Goal: Task Accomplishment & Management: Use online tool/utility

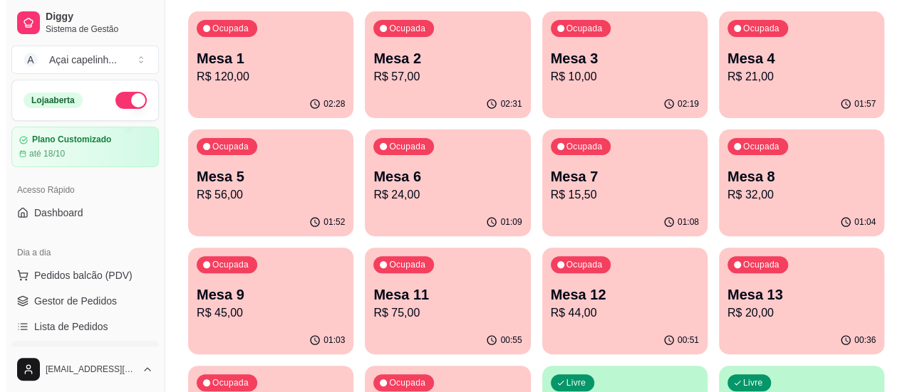
scroll to position [214, 0]
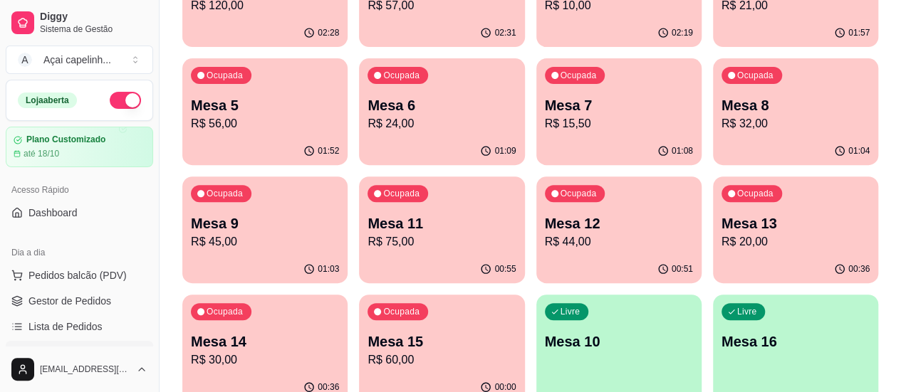
click at [516, 352] on p "R$ 60,00" at bounding box center [442, 360] width 148 height 17
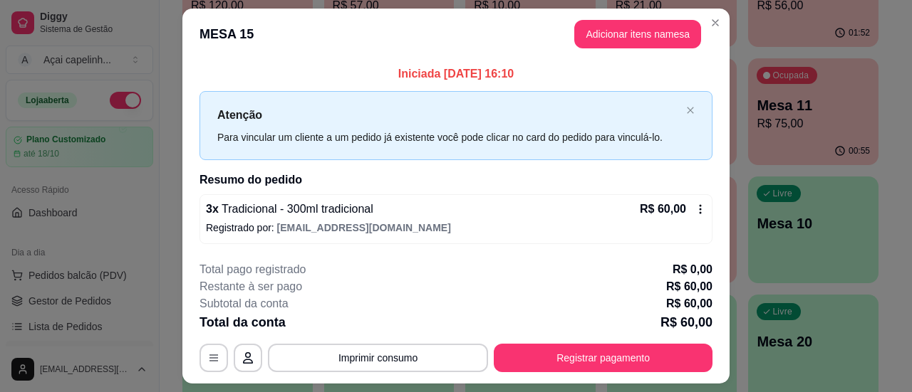
click at [695, 207] on icon at bounding box center [700, 209] width 11 height 11
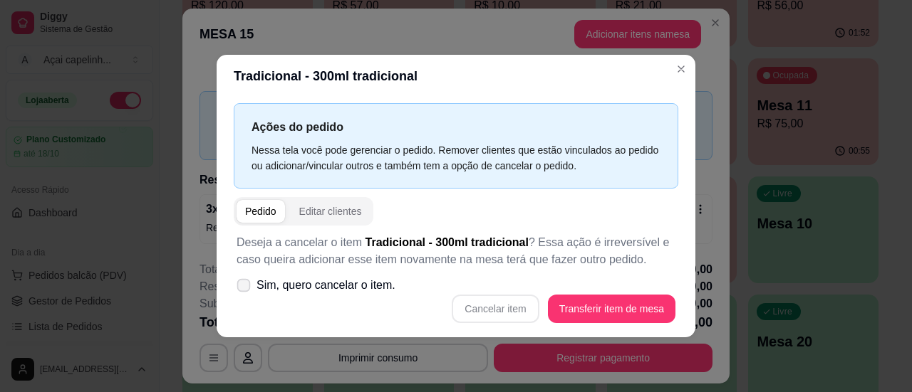
click at [247, 279] on span at bounding box center [244, 286] width 14 height 14
click at [245, 288] on input "Sim, quero cancelar o item." at bounding box center [240, 292] width 9 height 9
checkbox input "true"
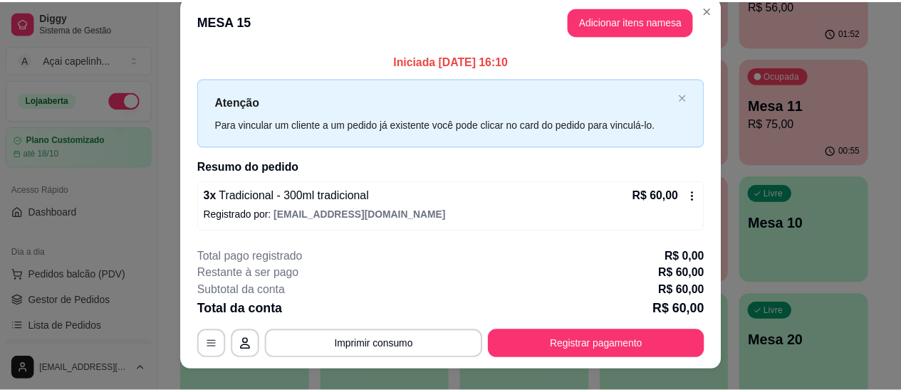
scroll to position [0, 0]
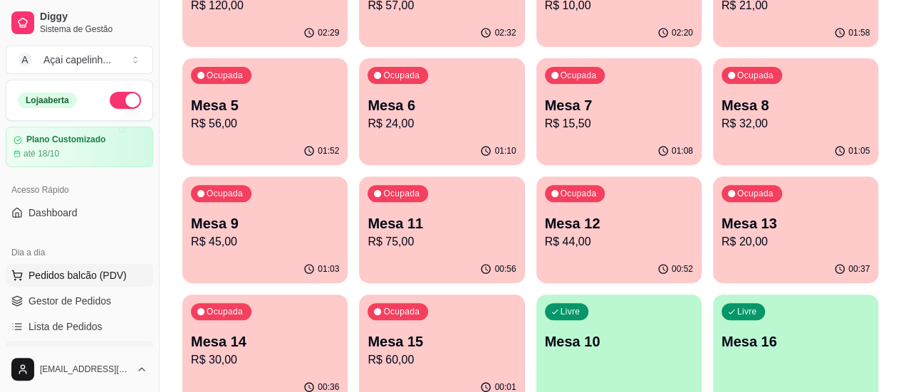
drag, startPoint x: 68, startPoint y: 254, endPoint x: 66, endPoint y: 267, distance: 13.0
click at [66, 266] on div "Dia a dia Pedidos balcão (PDV) Gestor de Pedidos Lista de Pedidos Salão / Mesas…" at bounding box center [79, 328] width 159 height 185
click at [66, 267] on button "Pedidos balcão (PDV)" at bounding box center [79, 275] width 147 height 23
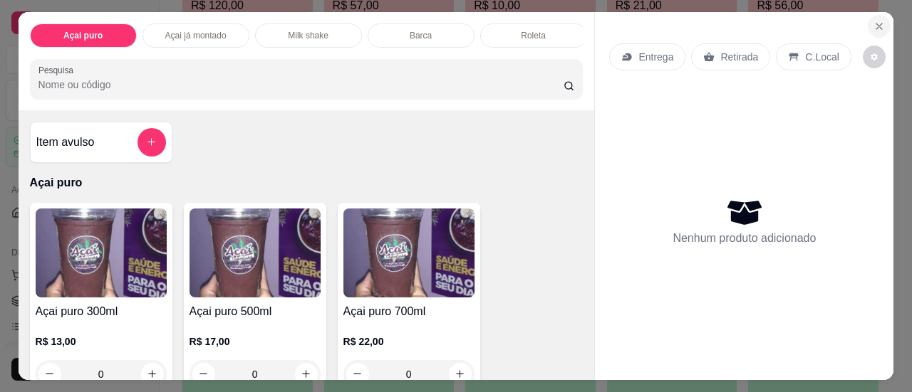
click at [878, 21] on icon "Close" at bounding box center [878, 26] width 11 height 11
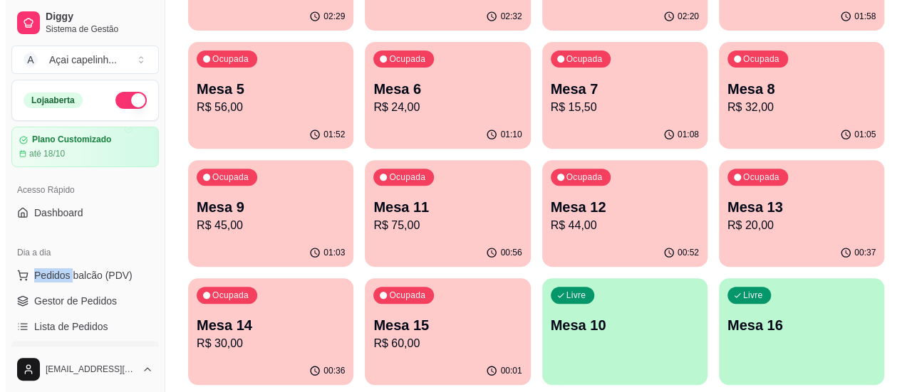
scroll to position [280, 0]
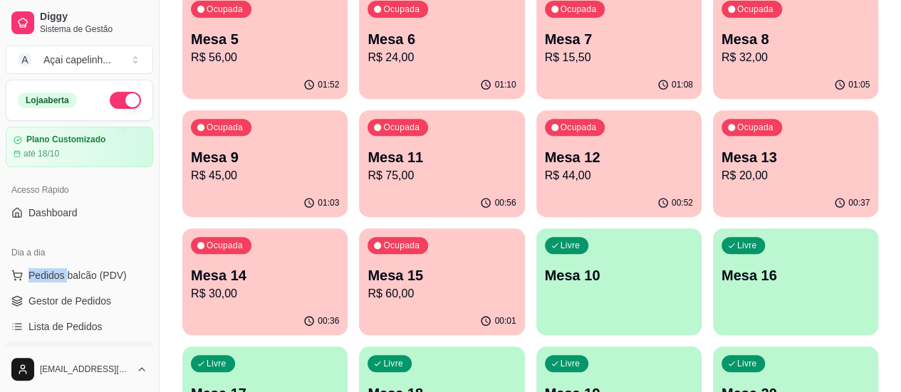
click at [524, 229] on div "Ocupada Mesa 15 R$ 60,00" at bounding box center [441, 268] width 165 height 79
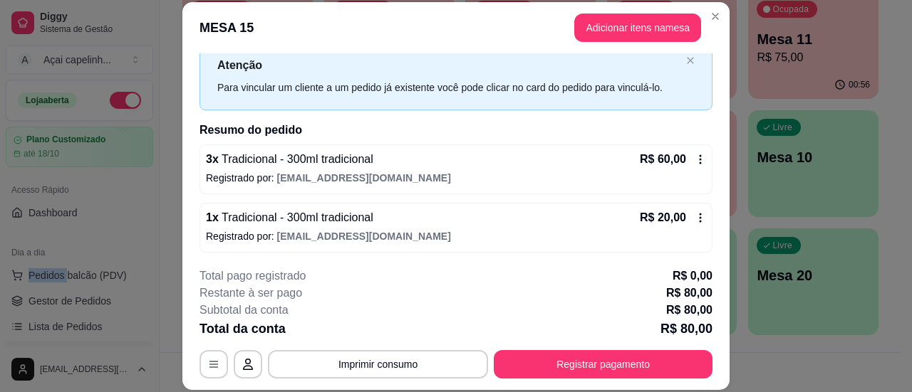
scroll to position [43, 0]
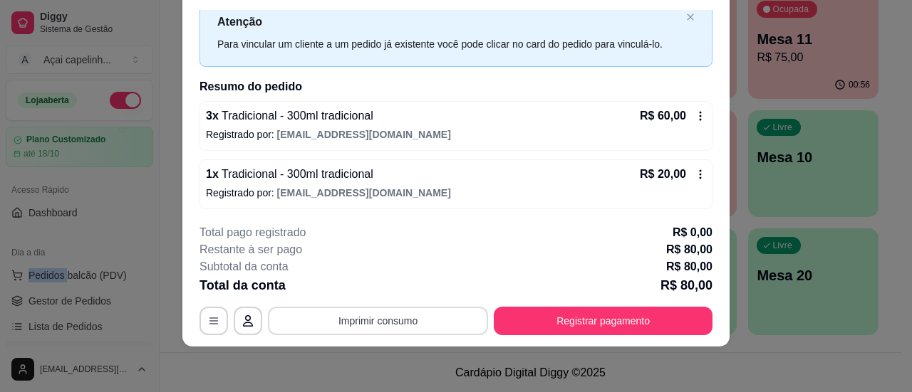
click at [443, 325] on button "Imprimir consumo" at bounding box center [378, 321] width 220 height 28
click at [380, 291] on button "IMPRESSORA" at bounding box center [377, 289] width 100 height 22
click at [686, 14] on icon "close" at bounding box center [690, 17] width 9 height 9
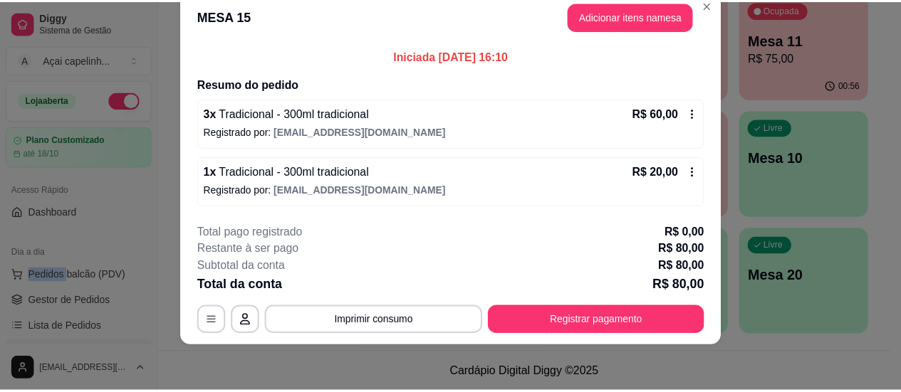
scroll to position [27, 0]
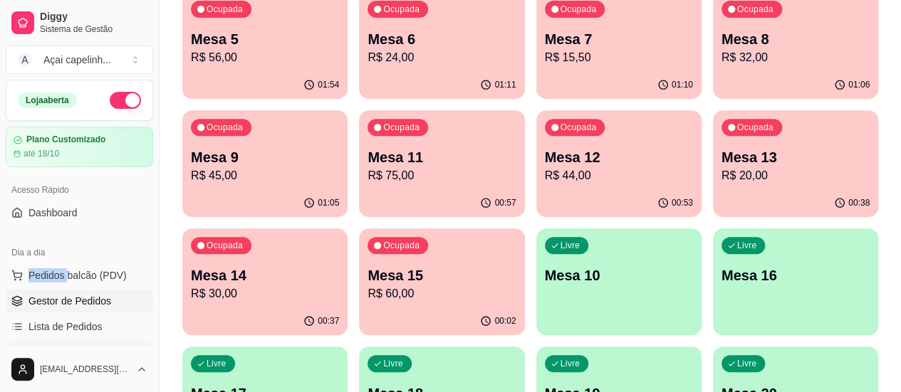
click at [108, 297] on link "Gestor de Pedidos" at bounding box center [79, 301] width 147 height 23
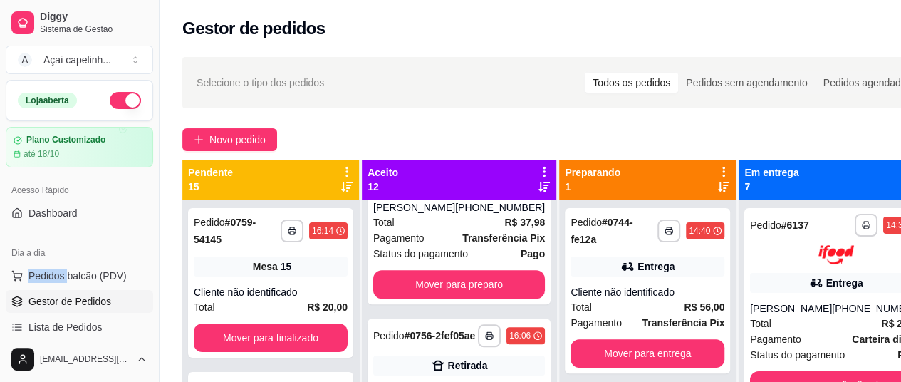
scroll to position [499, 0]
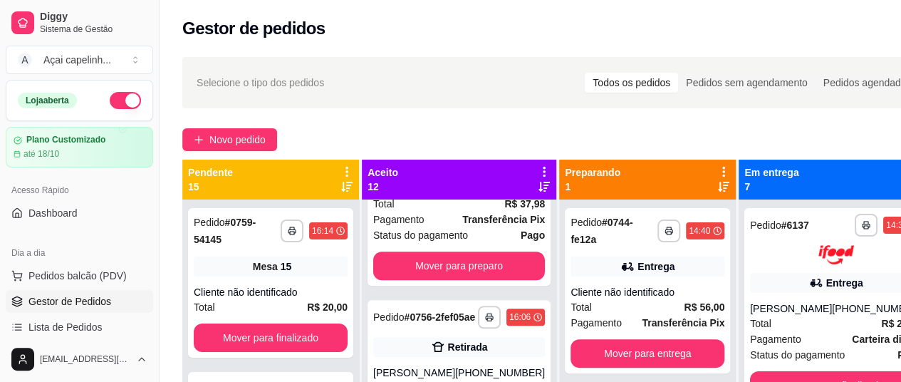
click at [462, 225] on strong "Transferência Pix" at bounding box center [503, 219] width 83 height 11
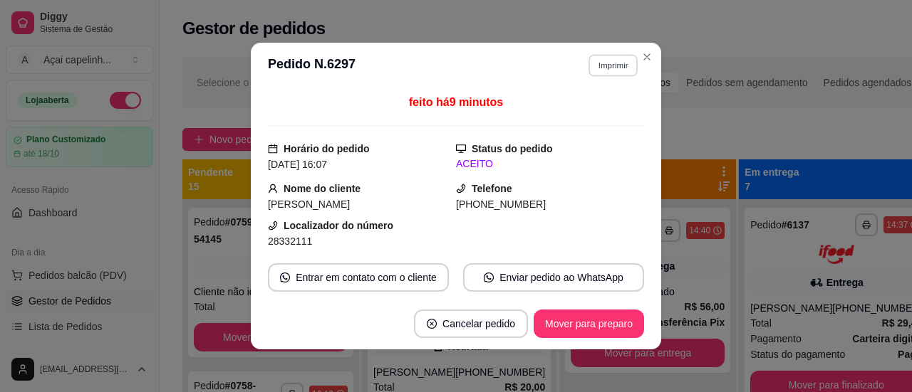
click at [614, 65] on button "Imprimir" at bounding box center [612, 65] width 49 height 22
click at [605, 119] on button "IMPRESSORA" at bounding box center [582, 116] width 103 height 23
click at [603, 68] on button "Imprimir" at bounding box center [612, 65] width 49 height 22
click at [586, 115] on button "IMPRESSORA" at bounding box center [582, 116] width 100 height 22
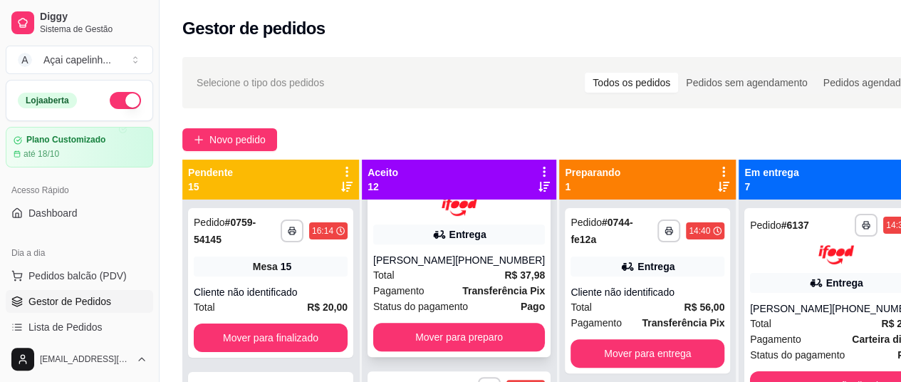
scroll to position [641, 0]
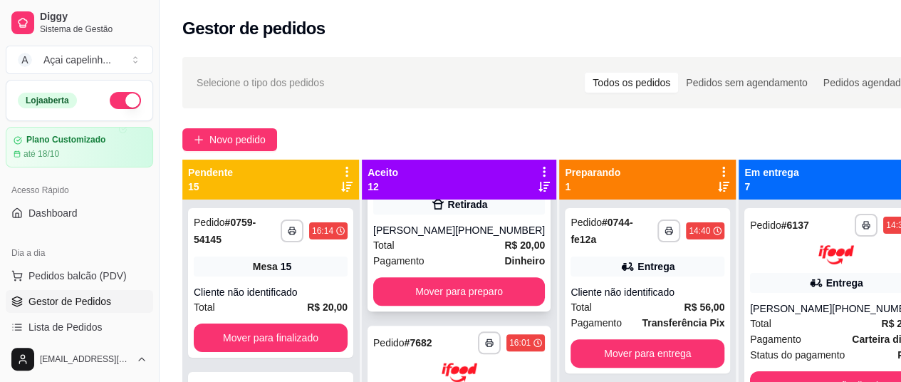
click at [455, 237] on div "[PHONE_NUMBER]" at bounding box center [500, 230] width 90 height 14
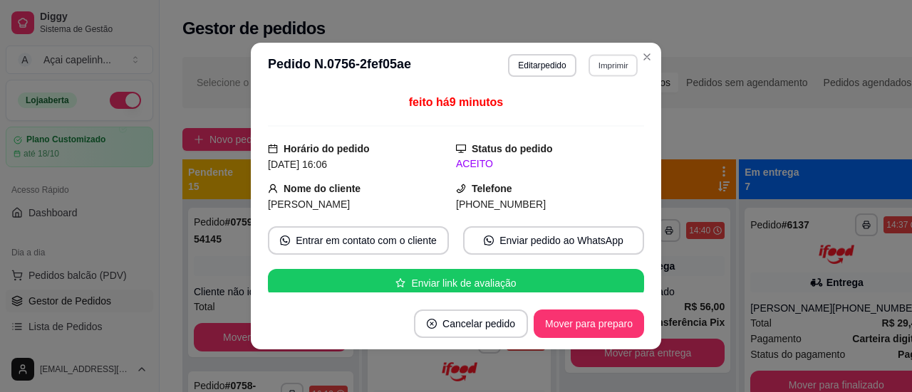
click at [607, 59] on button "Imprimir" at bounding box center [612, 65] width 49 height 22
click at [588, 113] on button "IMPRESSORA" at bounding box center [582, 116] width 100 height 22
click at [624, 72] on button "Imprimir" at bounding box center [612, 65] width 49 height 22
click at [591, 112] on button "IMPRESSORA" at bounding box center [582, 116] width 100 height 22
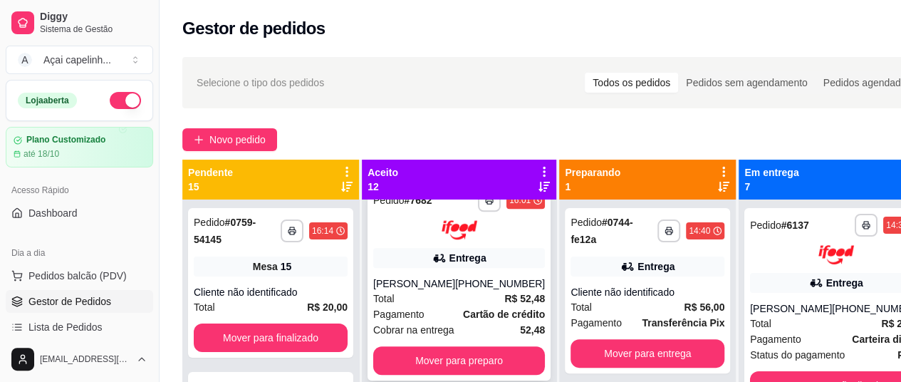
scroll to position [855, 0]
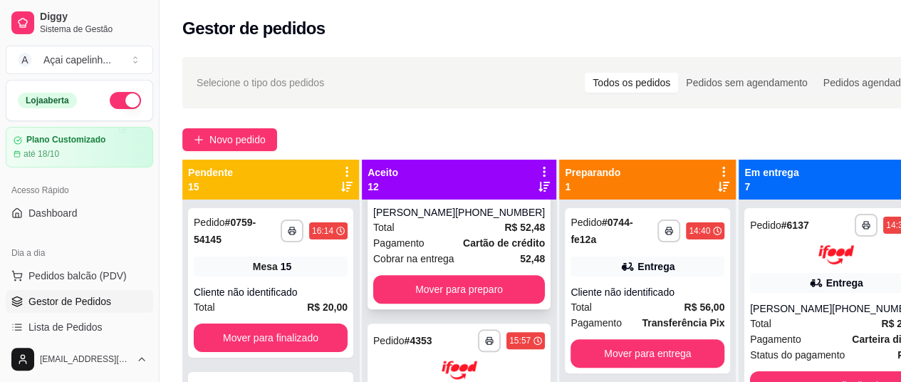
click at [439, 219] on div "[PERSON_NAME]" at bounding box center [414, 212] width 82 height 14
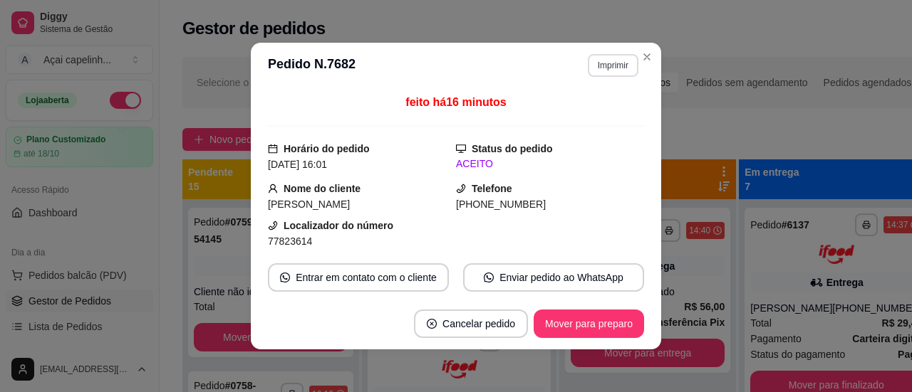
click at [611, 58] on button "Imprimir" at bounding box center [613, 65] width 51 height 23
click at [592, 118] on button "IMPRESSORA" at bounding box center [582, 116] width 100 height 22
click at [588, 63] on button "Imprimir" at bounding box center [612, 65] width 49 height 22
click at [573, 119] on button "IMPRESSORA" at bounding box center [582, 116] width 103 height 23
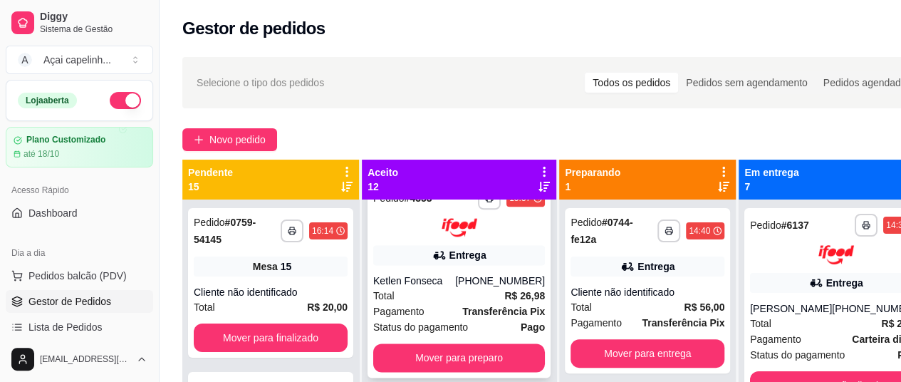
scroll to position [1068, 0]
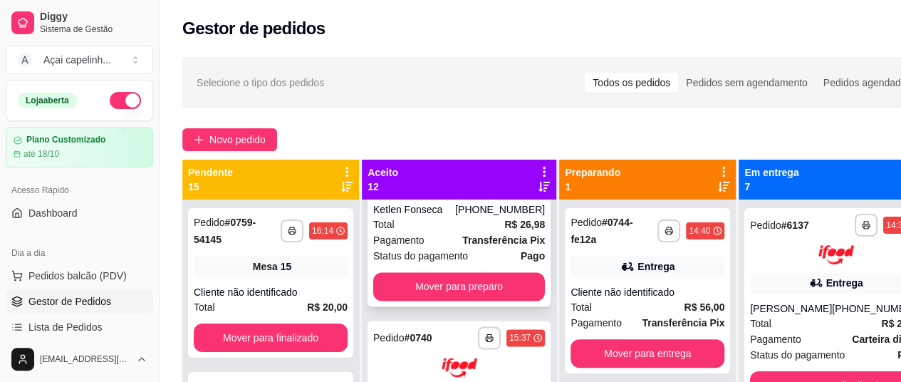
click at [456, 232] on div "Total R$ 26,98" at bounding box center [459, 225] width 172 height 16
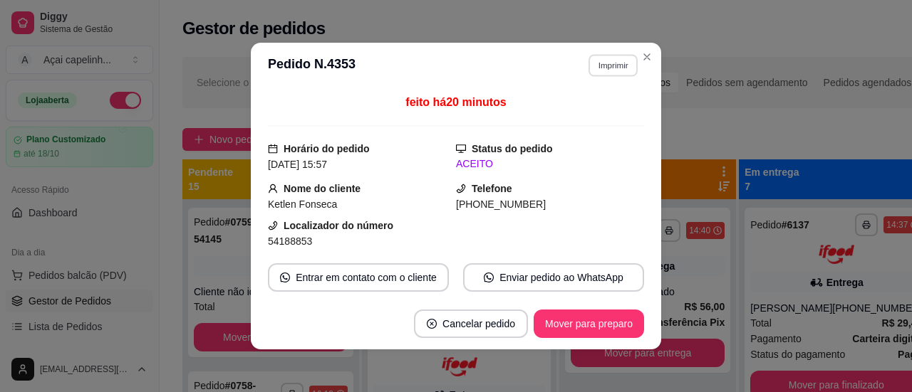
click at [594, 70] on button "Imprimir" at bounding box center [612, 65] width 49 height 22
click at [548, 116] on button "IMPRESSORA" at bounding box center [582, 116] width 100 height 22
click at [618, 66] on button "Imprimir" at bounding box center [612, 65] width 49 height 22
click at [566, 115] on button "IMPRESSORA" at bounding box center [582, 116] width 100 height 22
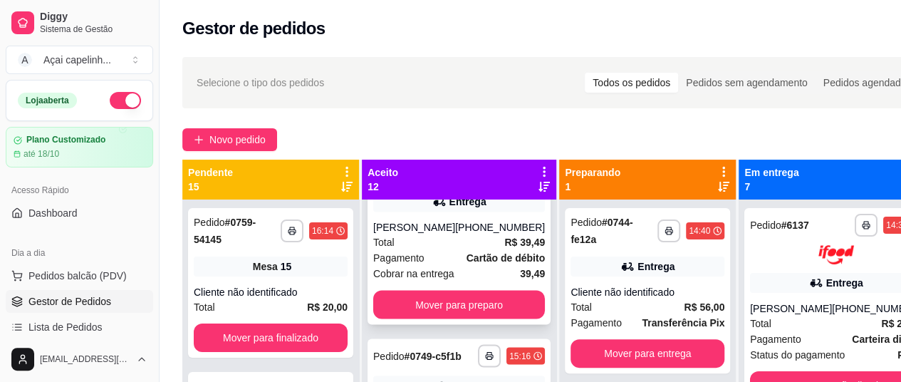
scroll to position [1282, 0]
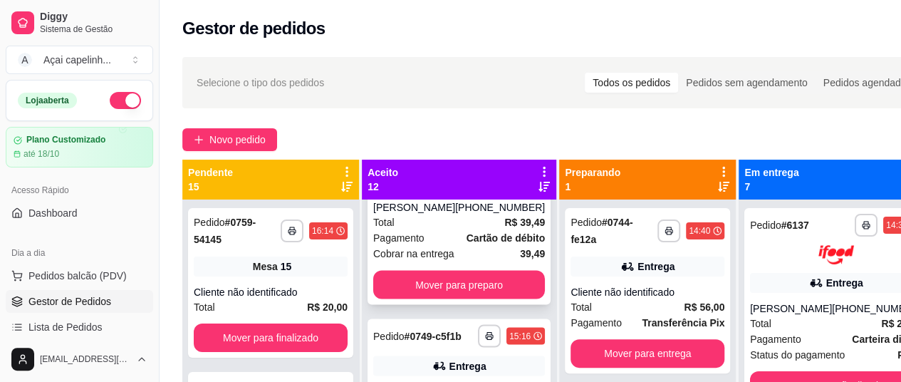
click at [462, 214] on div "[PHONE_NUMBER]" at bounding box center [500, 207] width 90 height 14
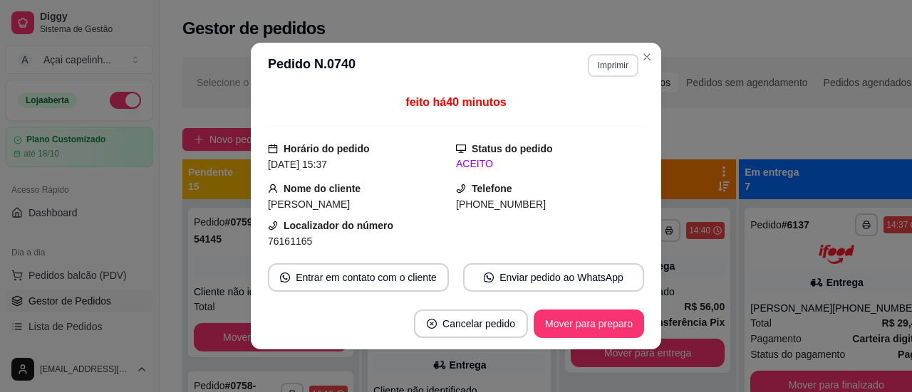
click at [609, 67] on button "Imprimir" at bounding box center [613, 65] width 51 height 23
click at [589, 119] on button "IMPRESSORA" at bounding box center [583, 116] width 100 height 22
click at [610, 69] on button "Imprimir" at bounding box center [612, 65] width 49 height 22
click at [572, 118] on button "IMPRESSORA" at bounding box center [582, 116] width 103 height 23
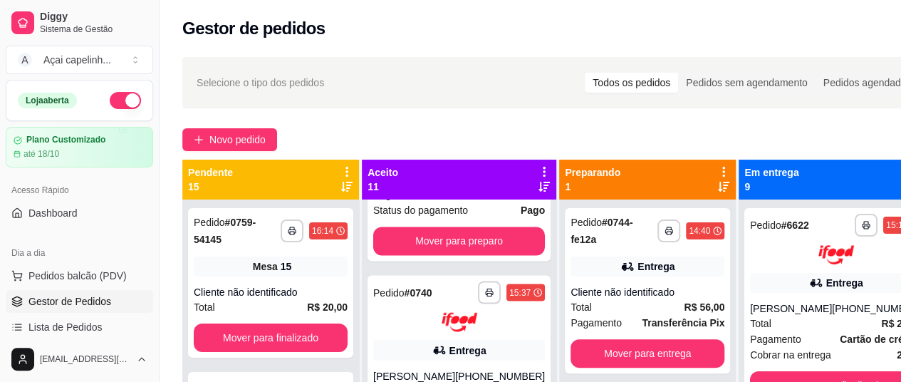
scroll to position [1462, 0]
